Goal: Navigation & Orientation: Find specific page/section

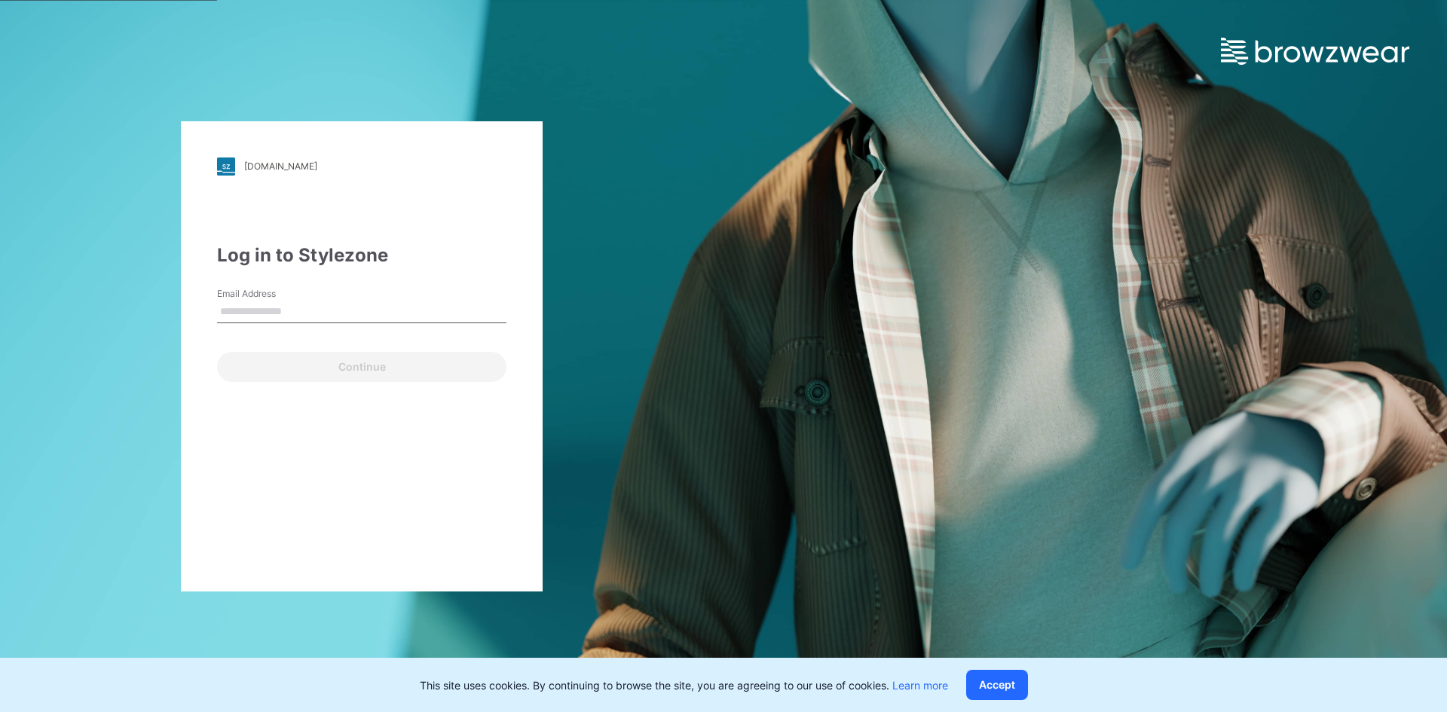
type input "**********"
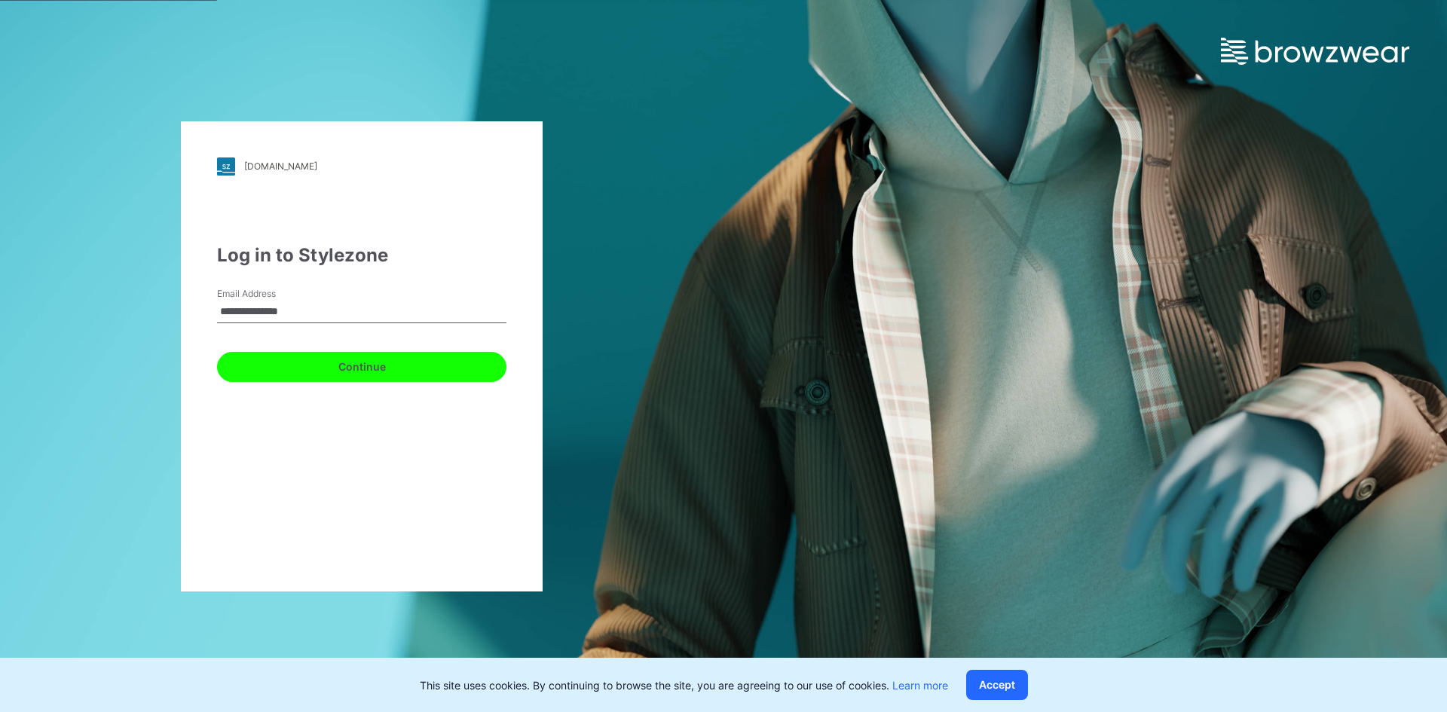
click at [361, 356] on button "Continue" at bounding box center [361, 367] width 289 height 30
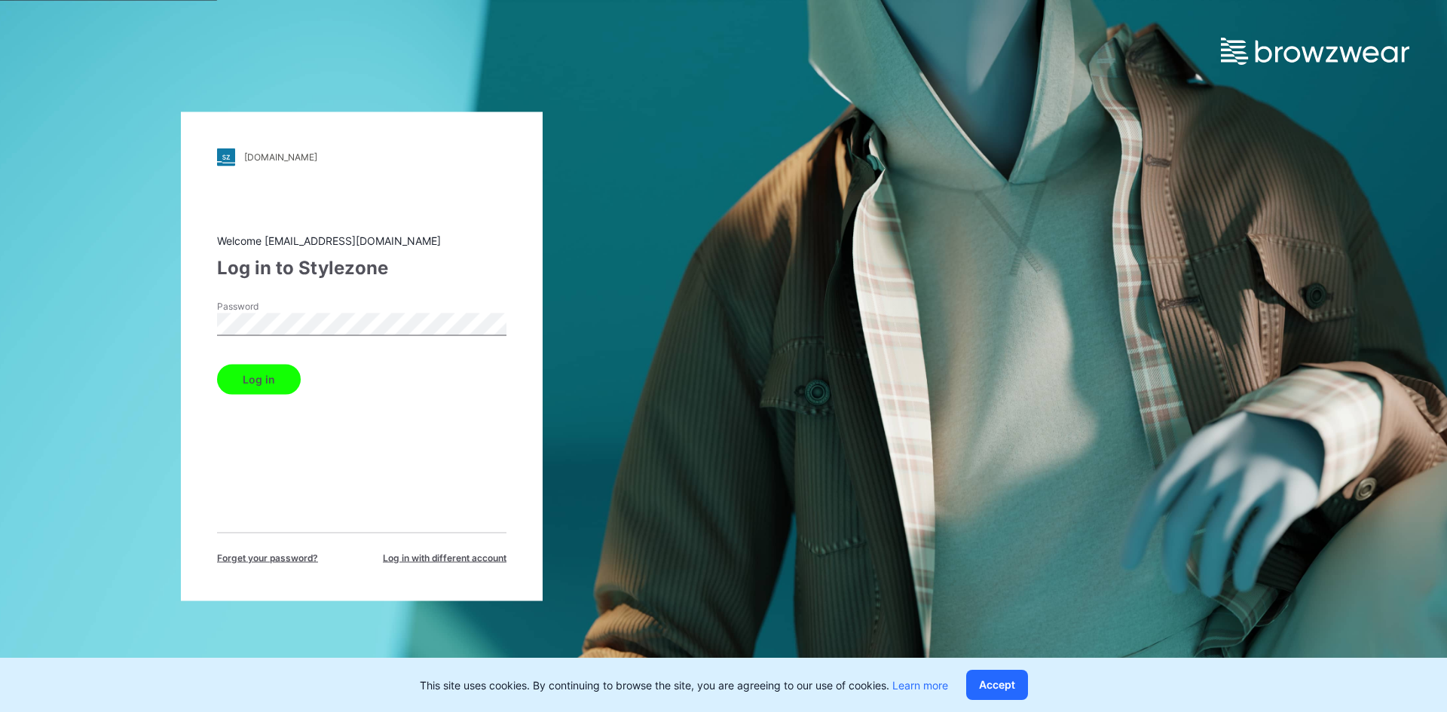
click at [261, 370] on button "Log in" at bounding box center [259, 379] width 84 height 30
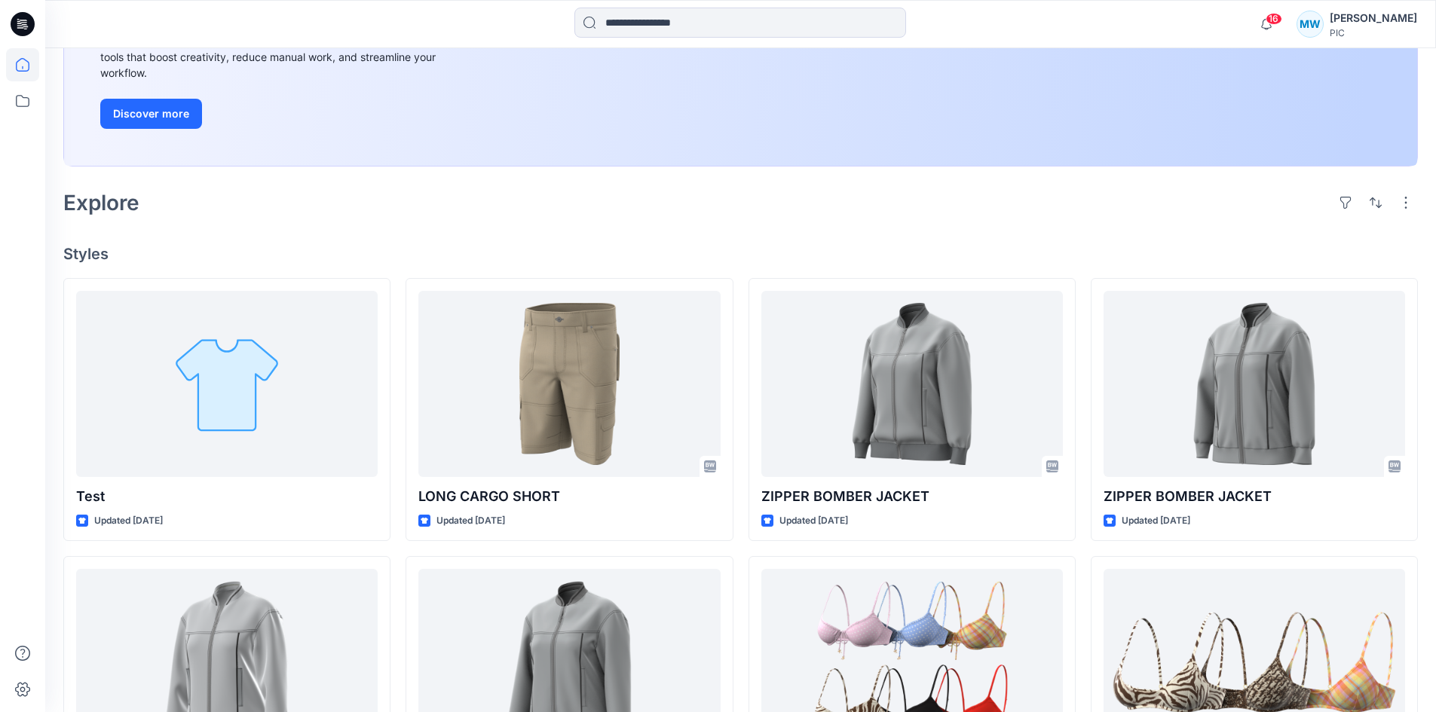
scroll to position [377, 0]
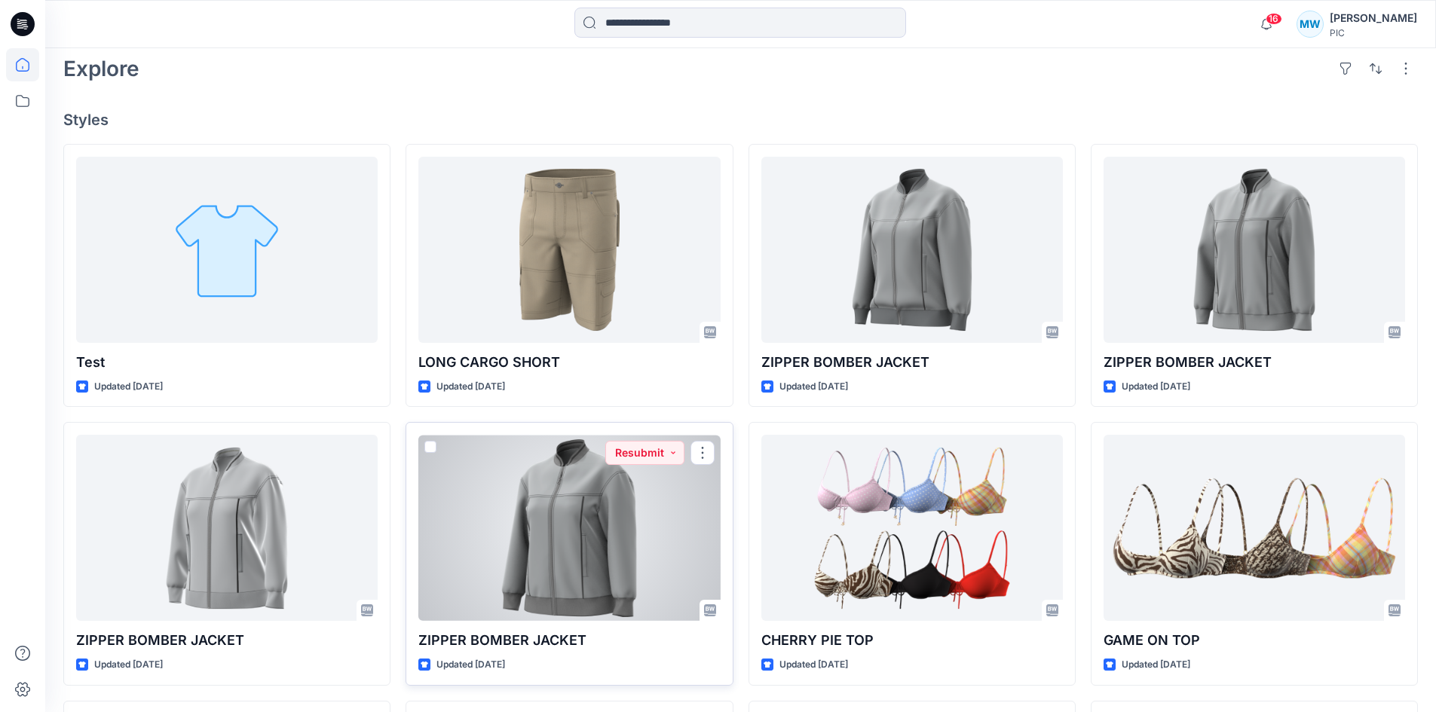
click at [616, 597] on div at bounding box center [569, 528] width 302 height 186
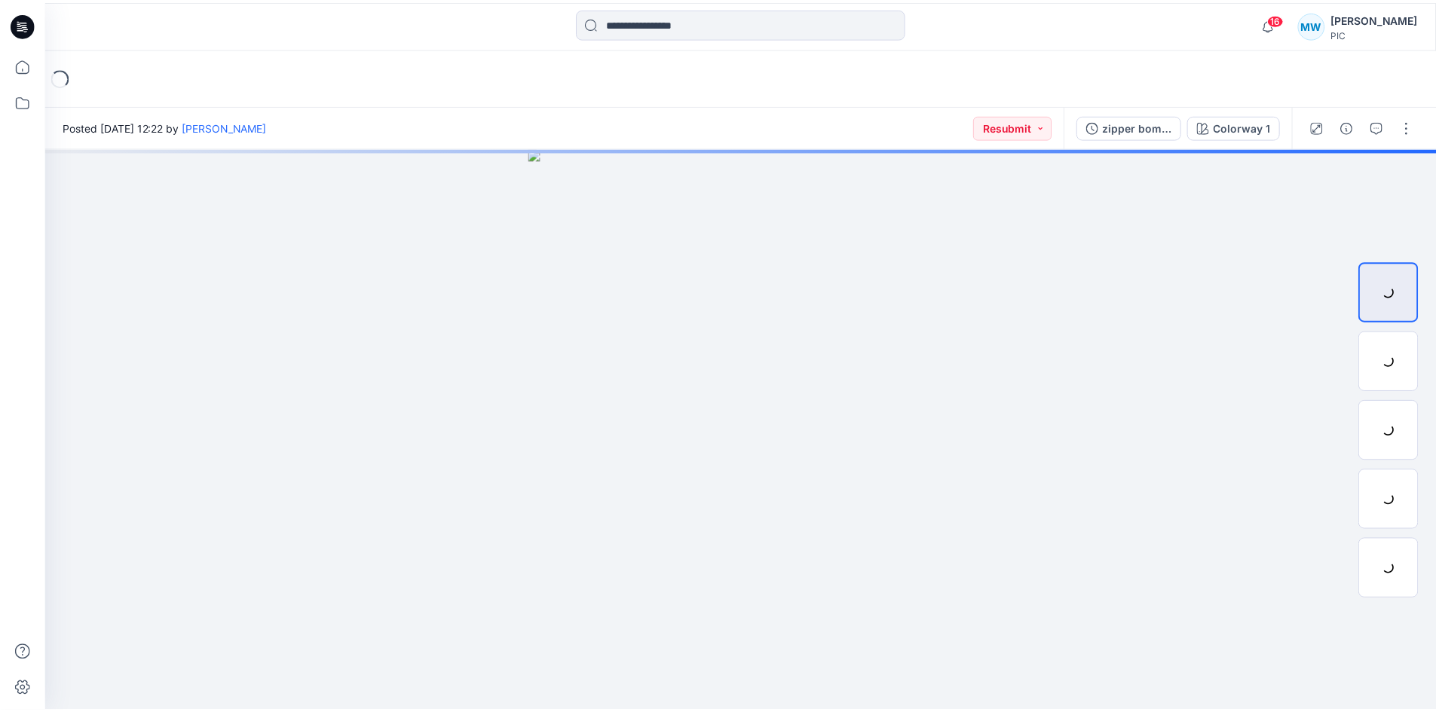
scroll to position [377, 0]
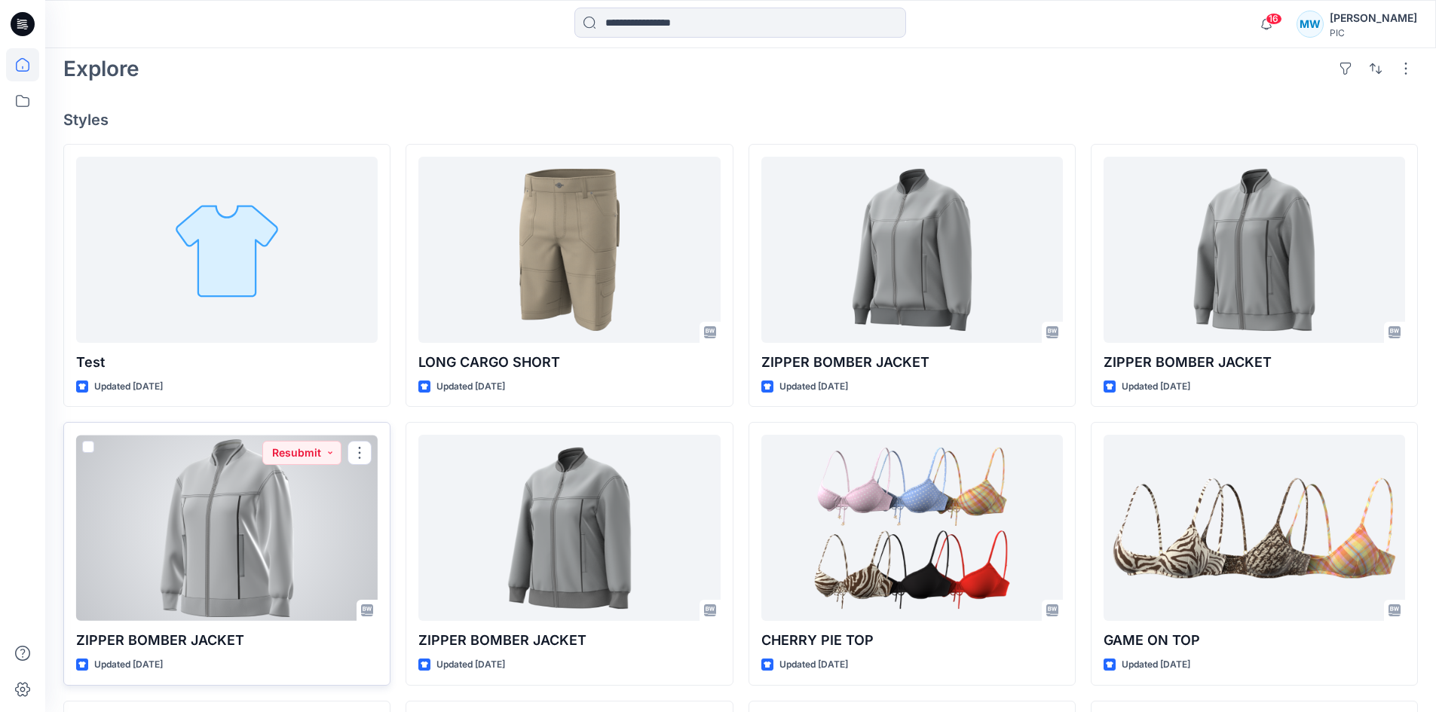
click at [216, 464] on div at bounding box center [227, 528] width 302 height 186
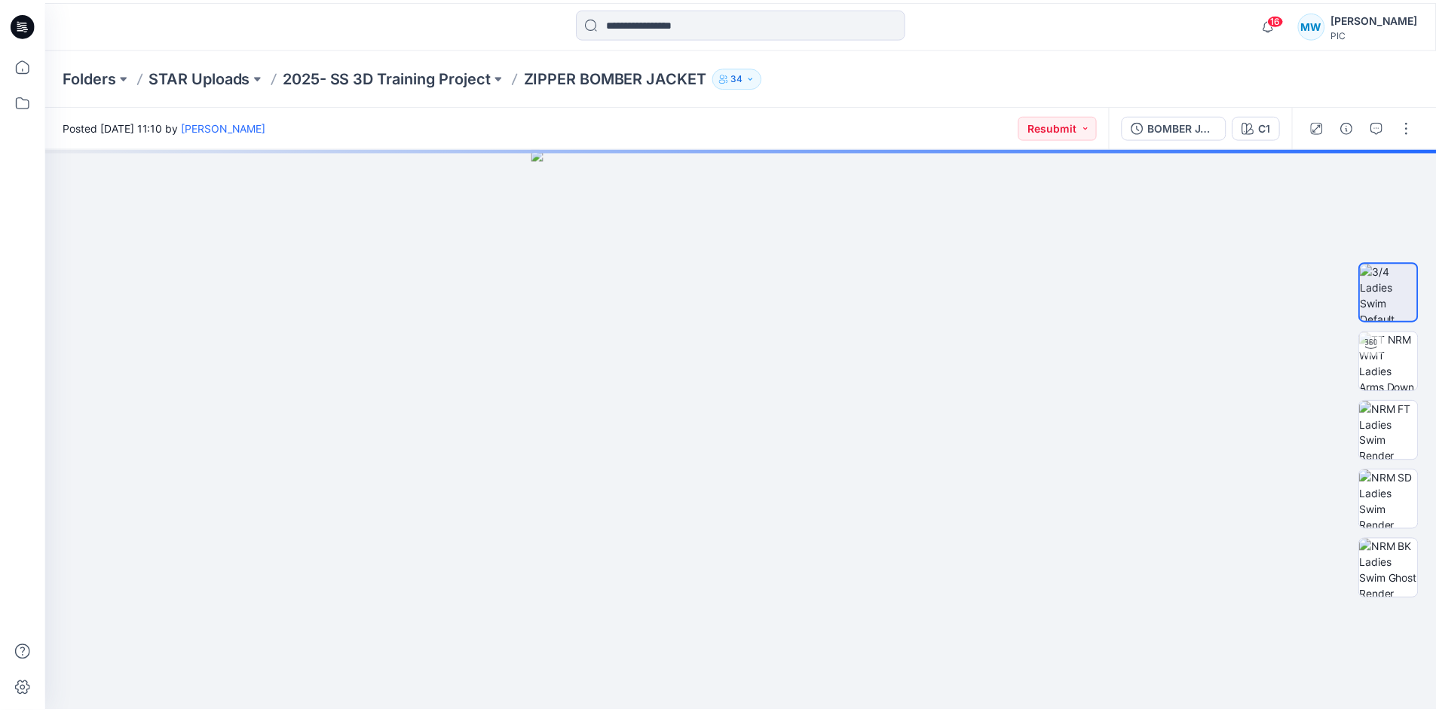
scroll to position [377, 0]
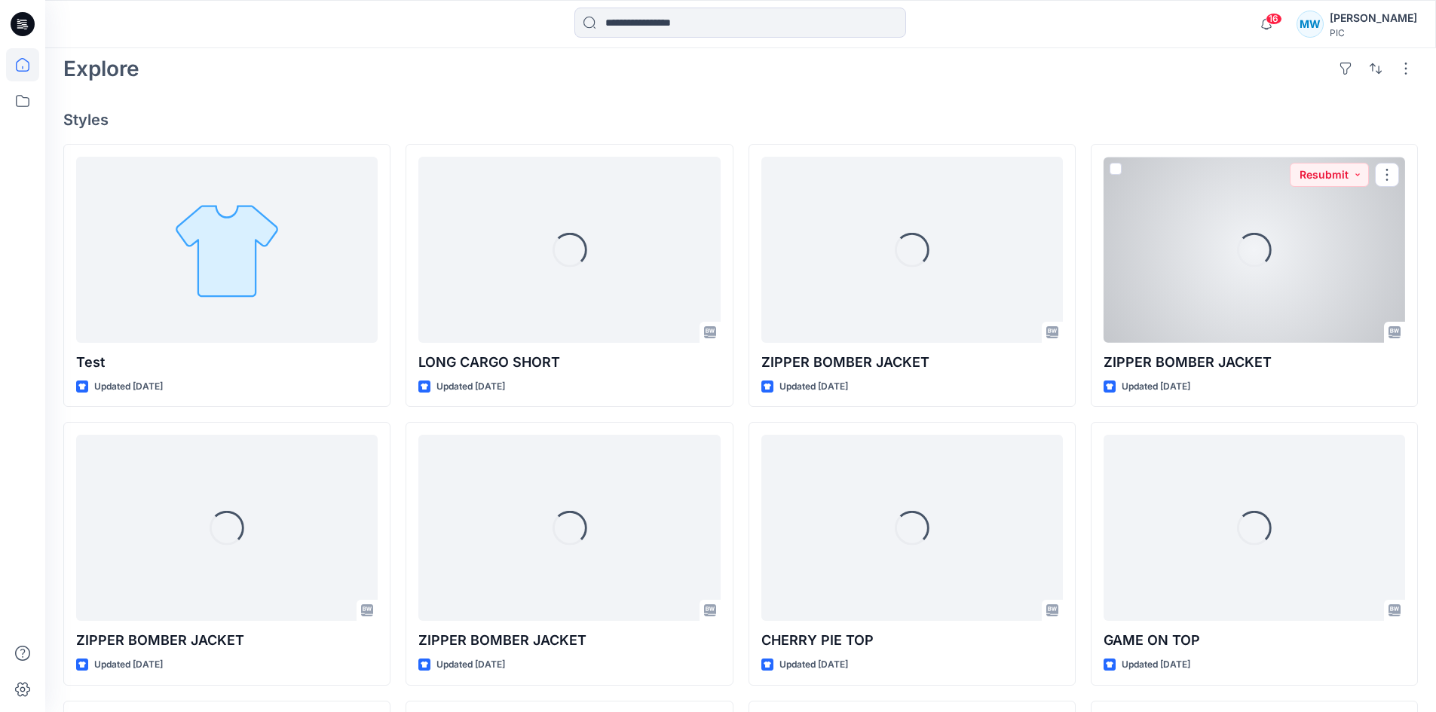
click at [1255, 292] on div "Loading..." at bounding box center [1255, 250] width 302 height 186
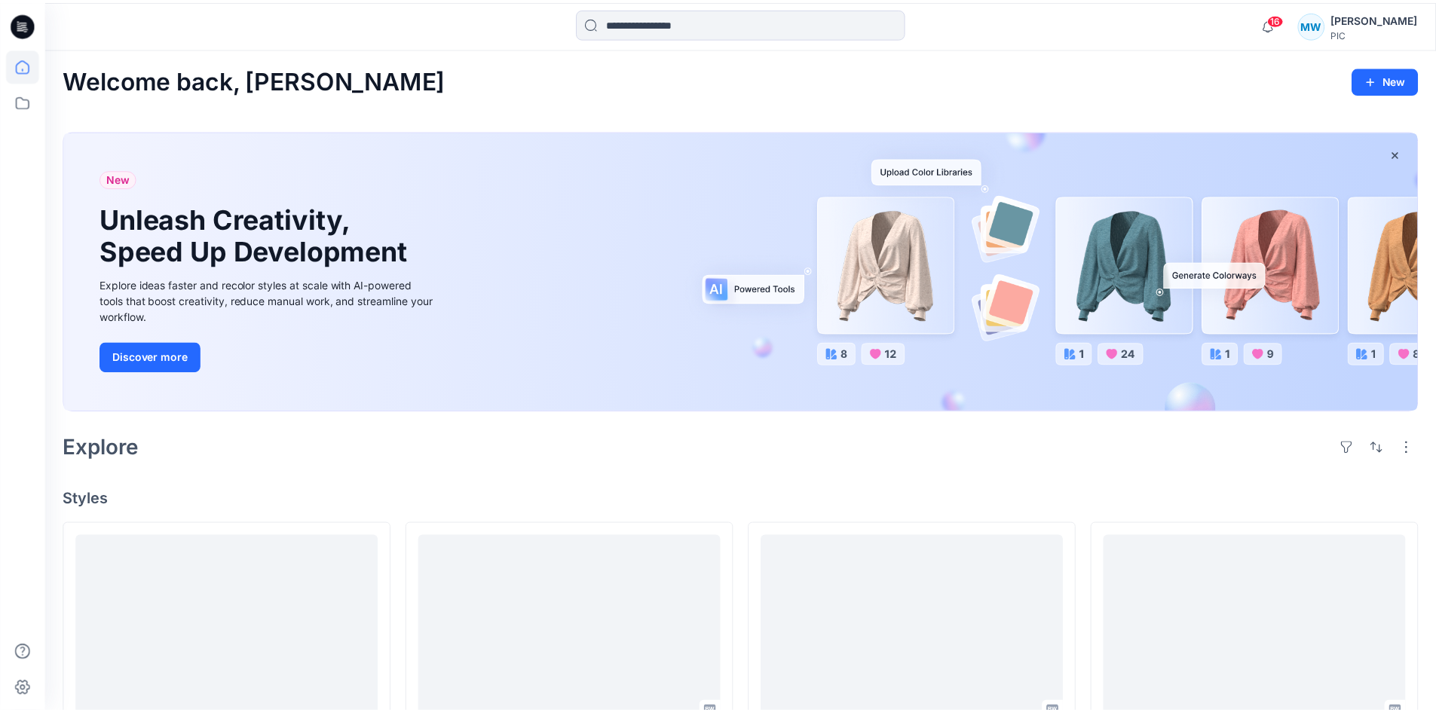
scroll to position [377, 0]
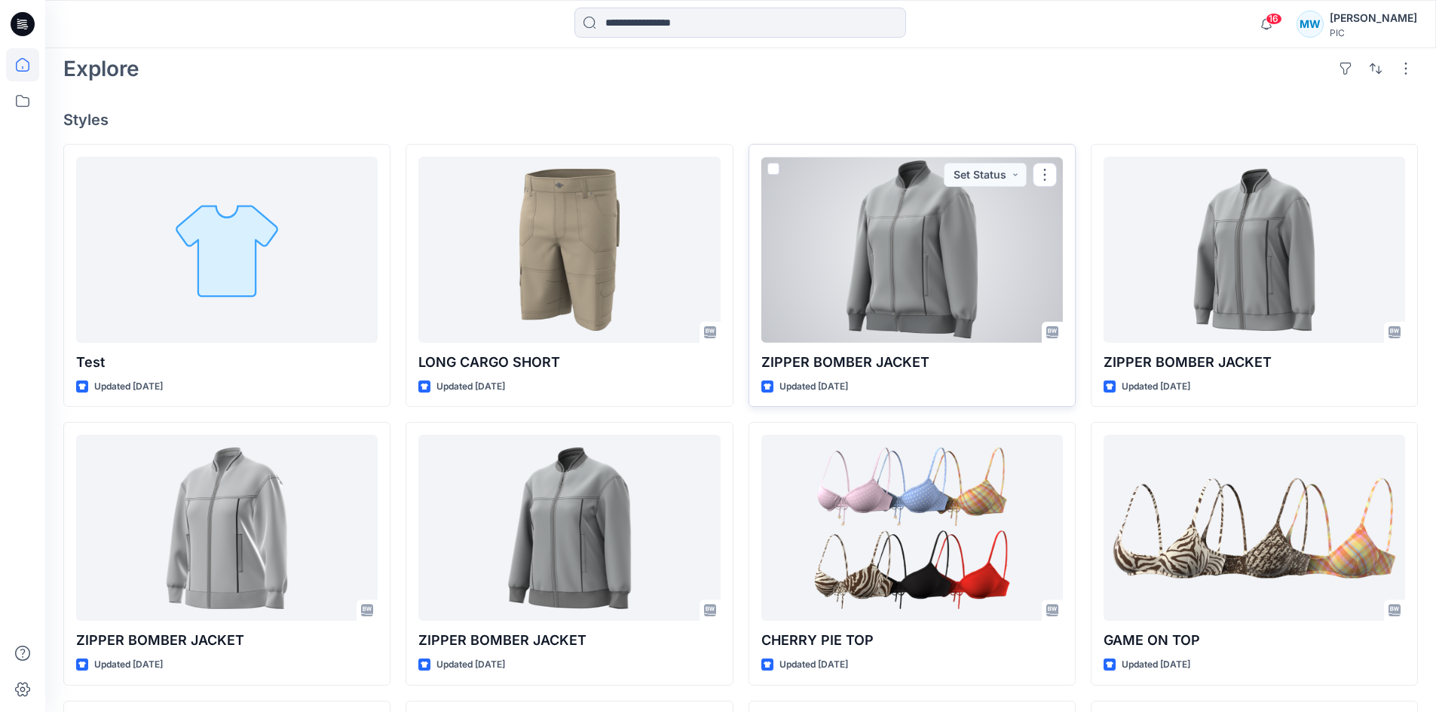
click at [833, 259] on div at bounding box center [912, 250] width 302 height 186
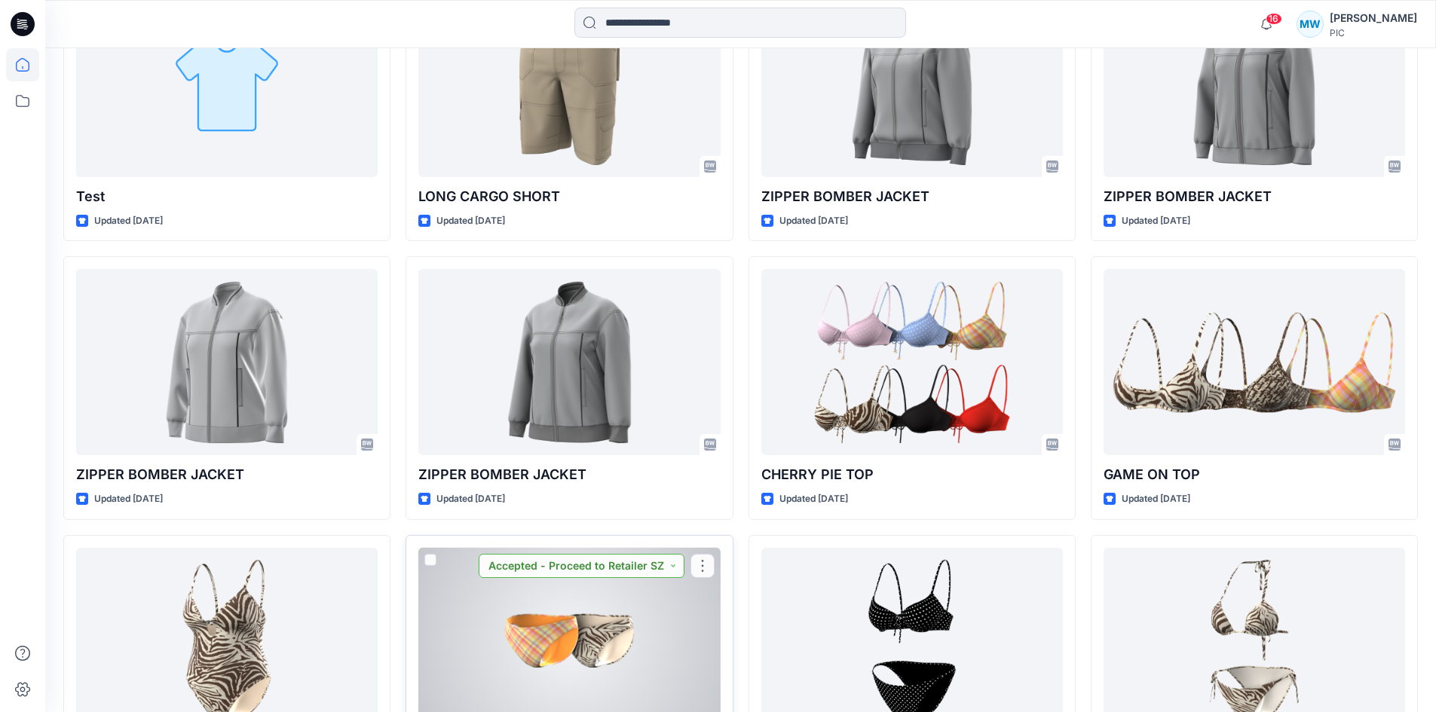
scroll to position [324, 0]
